Goal: Task Accomplishment & Management: Manage account settings

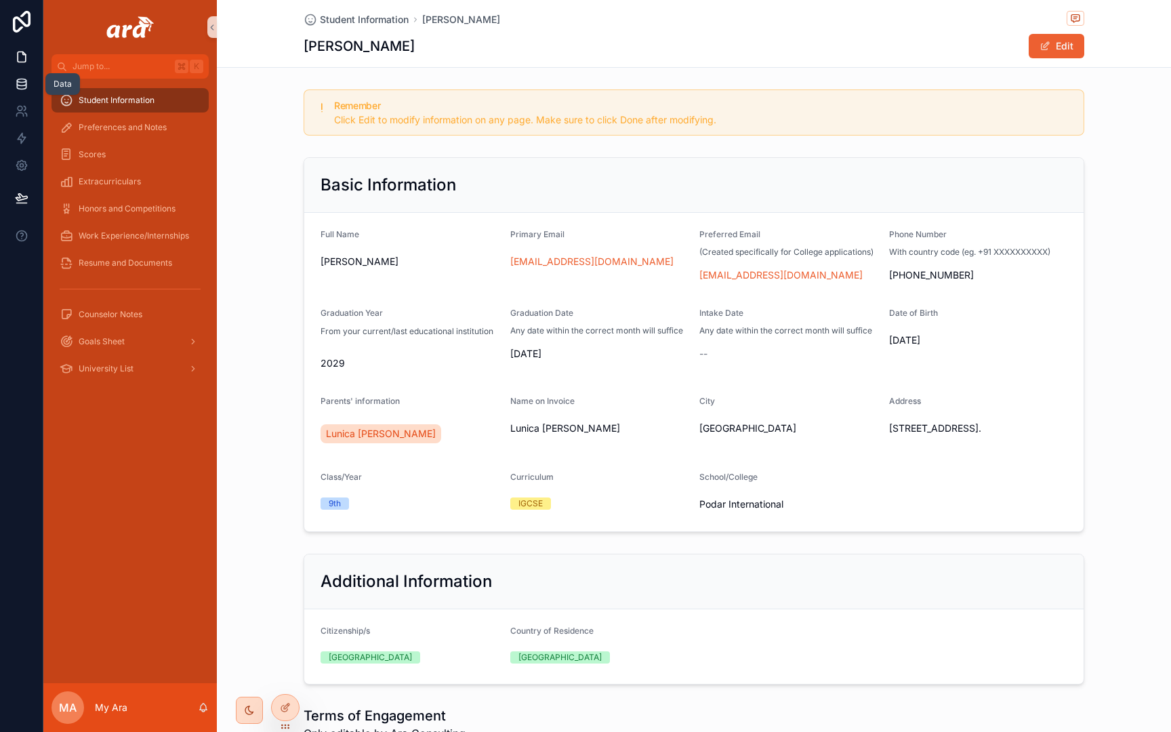
click at [0, 83] on link at bounding box center [21, 83] width 43 height 27
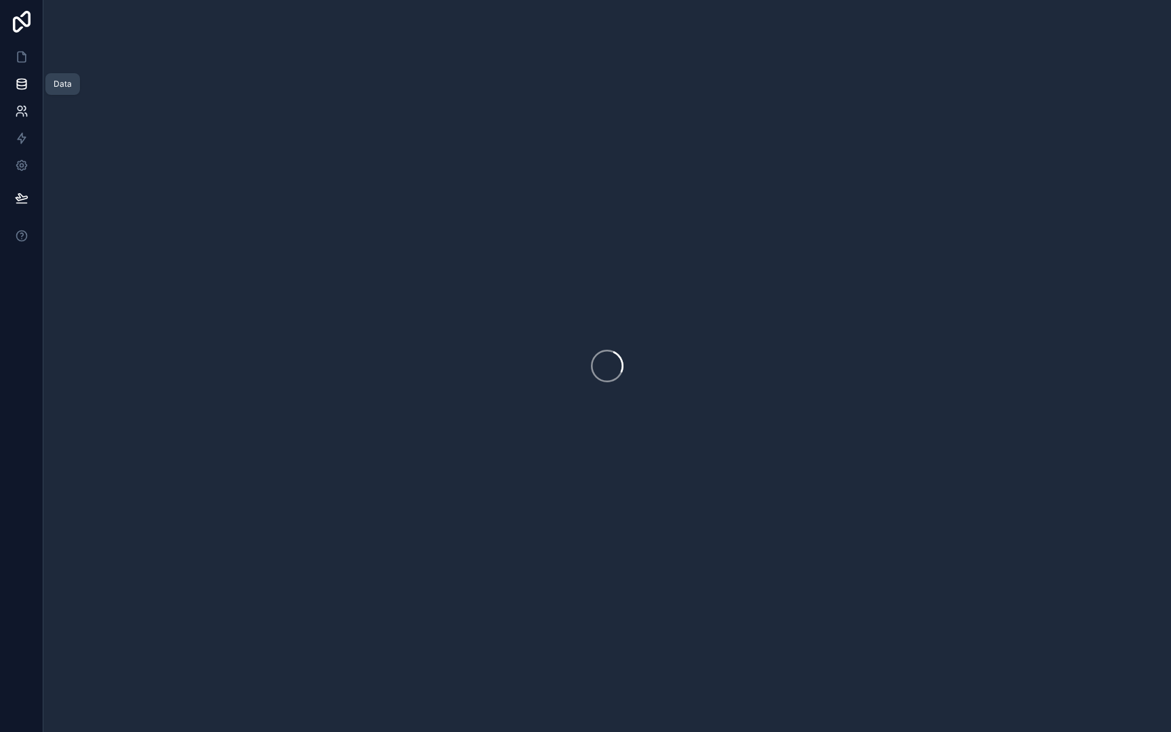
click at [11, 104] on link at bounding box center [21, 111] width 43 height 27
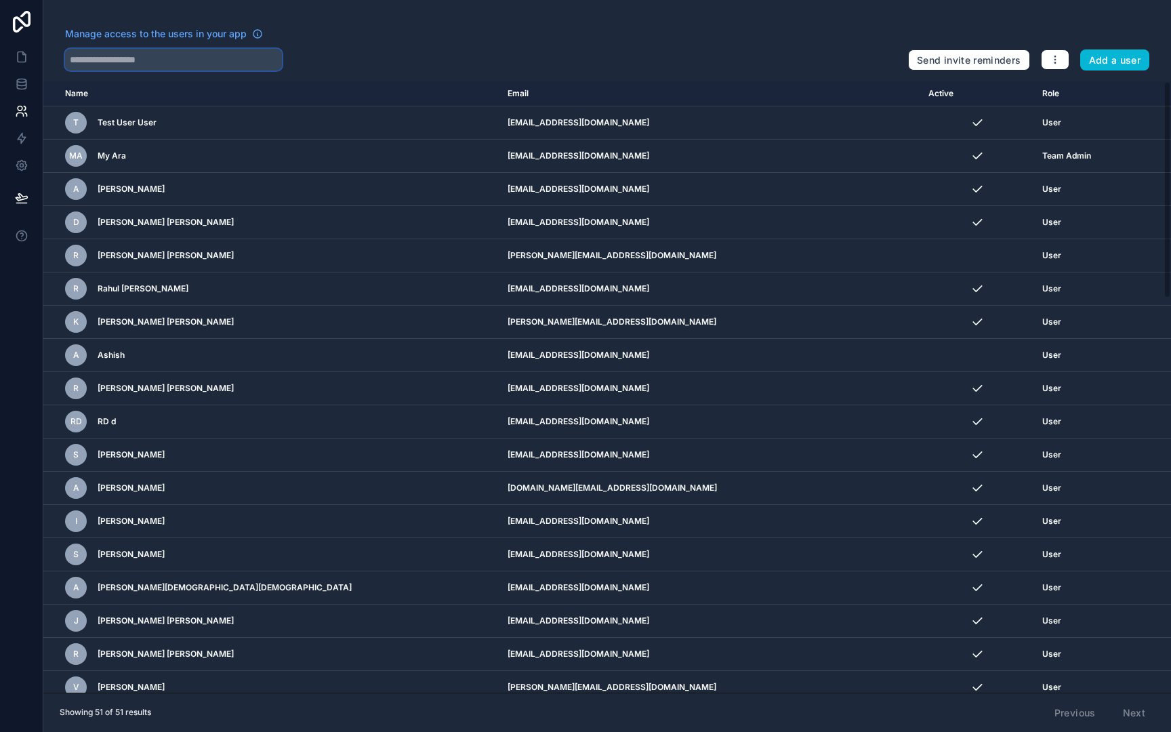
click at [162, 65] on input "text" at bounding box center [173, 60] width 217 height 22
type input "***"
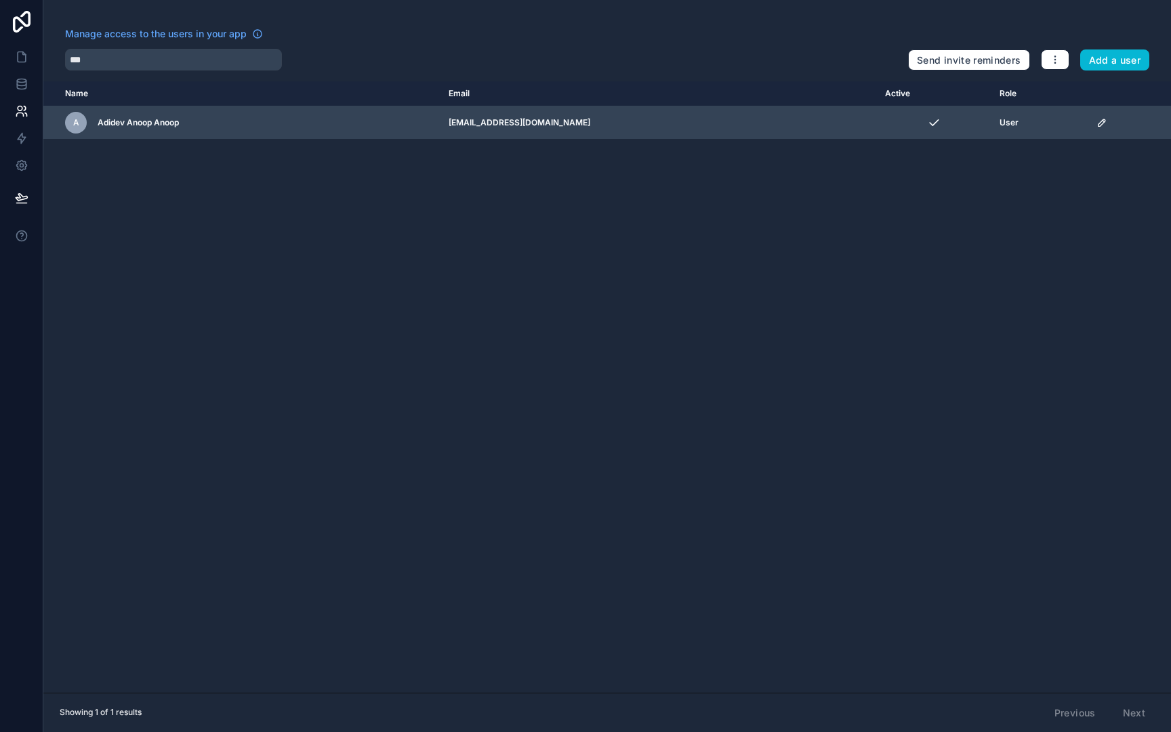
click at [877, 108] on td "scrollable content" at bounding box center [934, 122] width 115 height 33
click at [1096, 118] on icon "scrollable content" at bounding box center [1101, 122] width 11 height 11
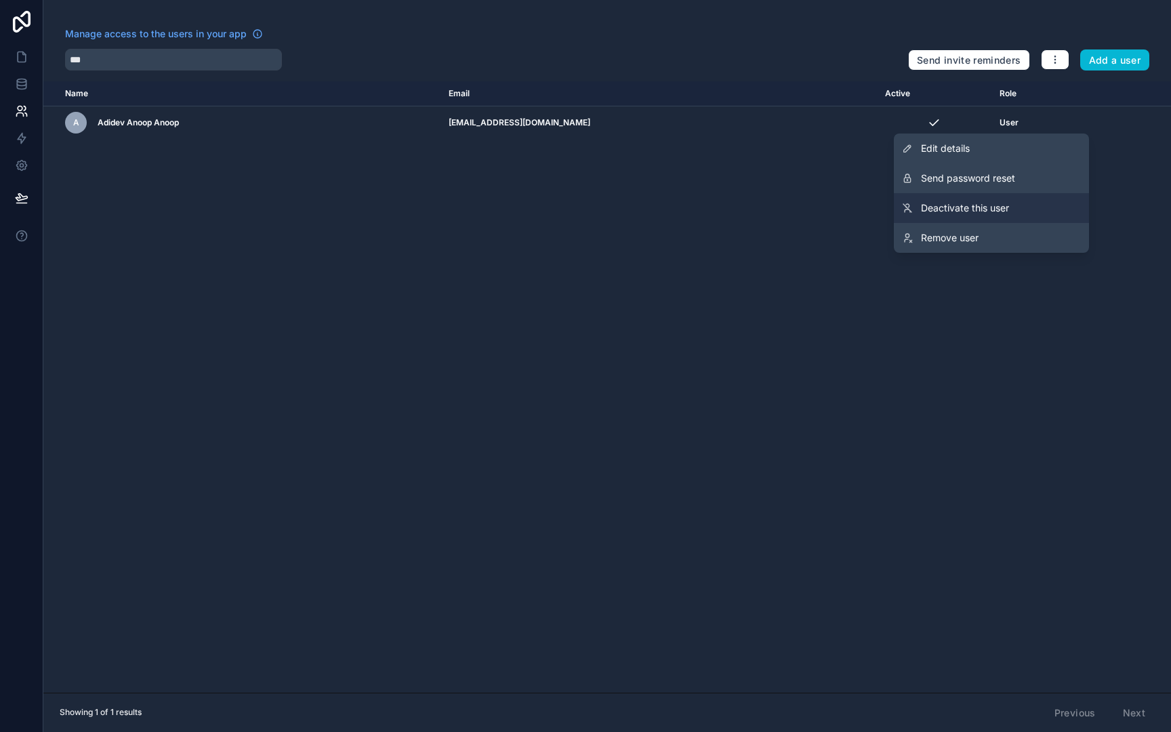
click at [1018, 203] on link "Deactivate this user" at bounding box center [991, 208] width 195 height 30
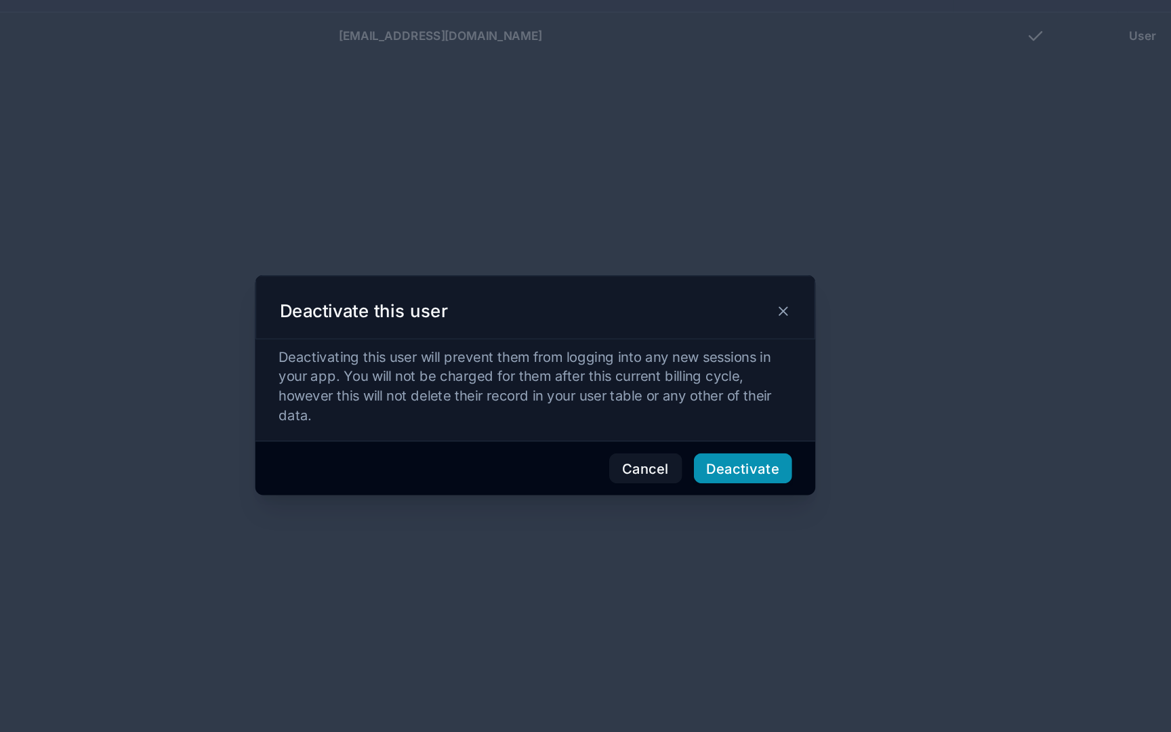
click at [751, 430] on button "Deactivate" at bounding box center [730, 424] width 69 height 22
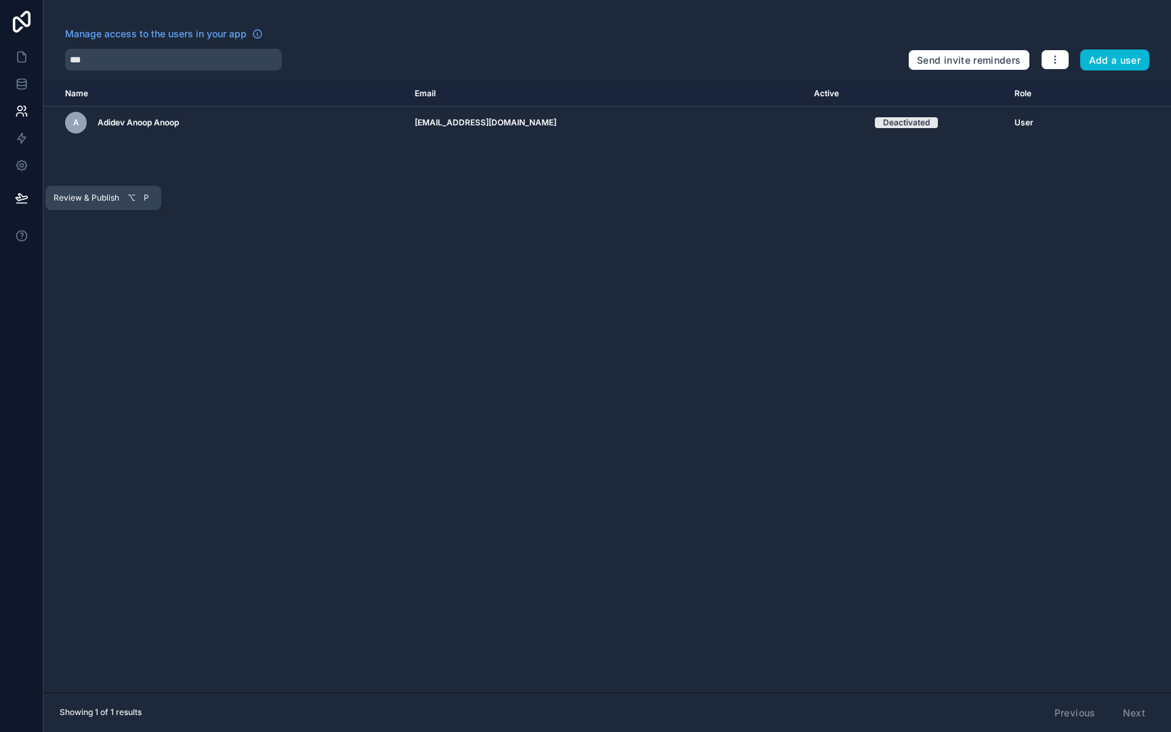
click at [30, 205] on button at bounding box center [22, 198] width 30 height 38
click at [219, 365] on div "Name Email Active Role [DOMAIN_NAME] A Adidev Anoop Anoop [EMAIL_ADDRESS][DOMAI…" at bounding box center [607, 386] width 1128 height 611
